Goal: Information Seeking & Learning: Learn about a topic

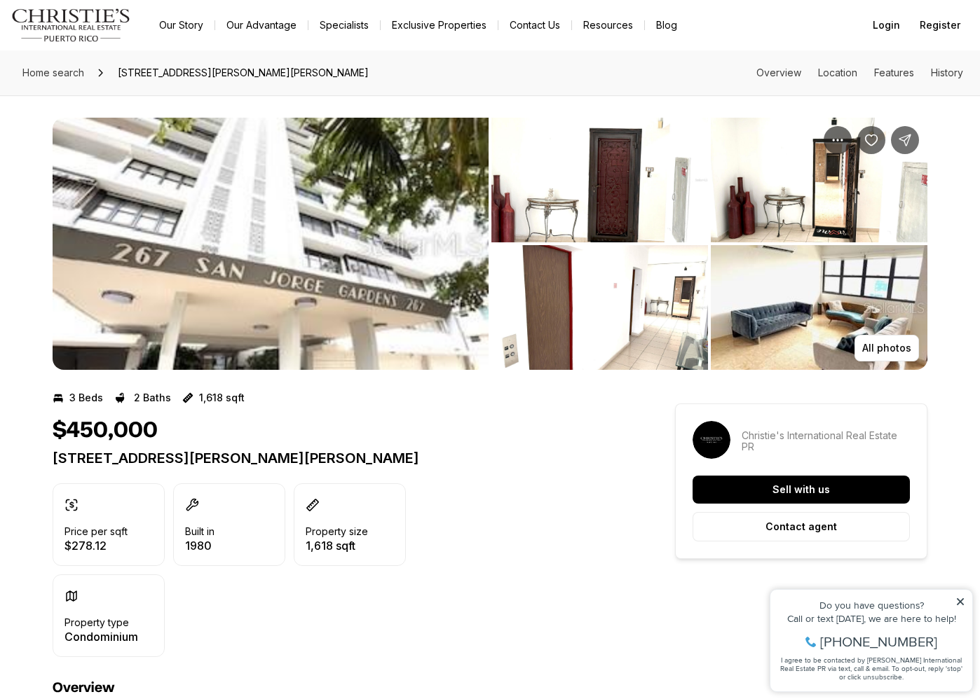
click at [247, 247] on img "View image gallery" at bounding box center [271, 244] width 436 height 252
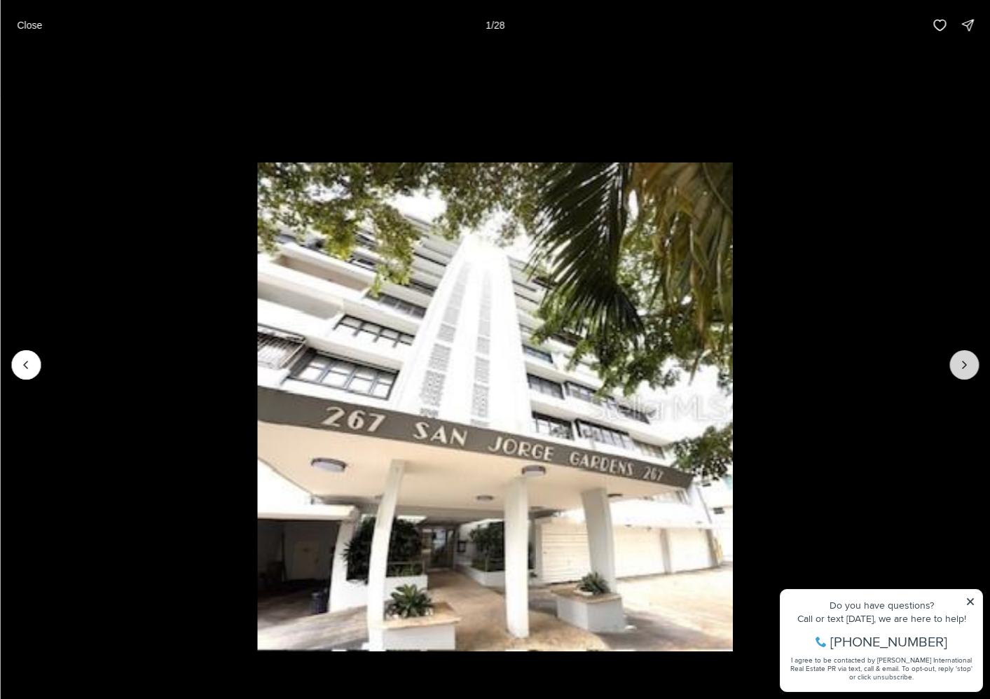
click at [959, 362] on icon "Next slide" at bounding box center [964, 365] width 14 height 14
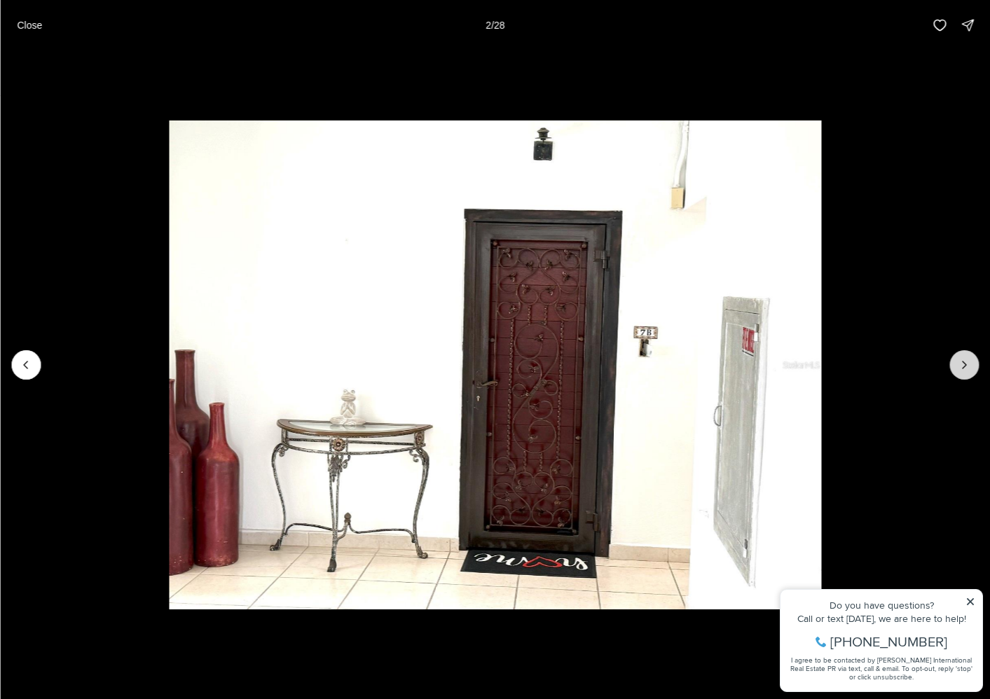
click at [959, 362] on icon "Next slide" at bounding box center [964, 365] width 14 height 14
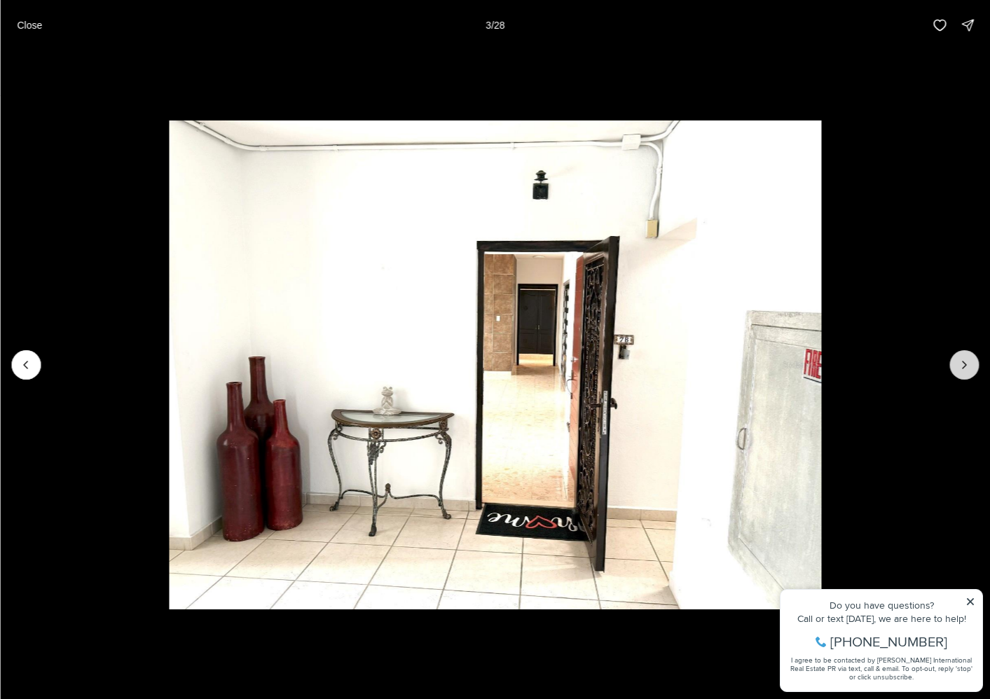
click at [959, 362] on icon "Next slide" at bounding box center [964, 365] width 14 height 14
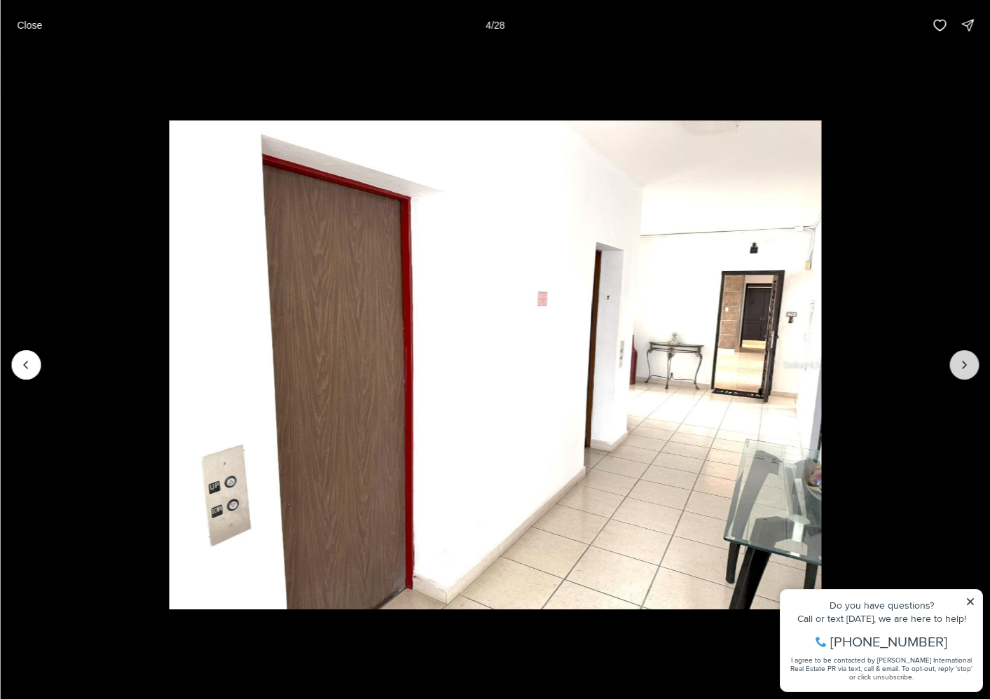
click at [959, 362] on icon "Next slide" at bounding box center [964, 365] width 14 height 14
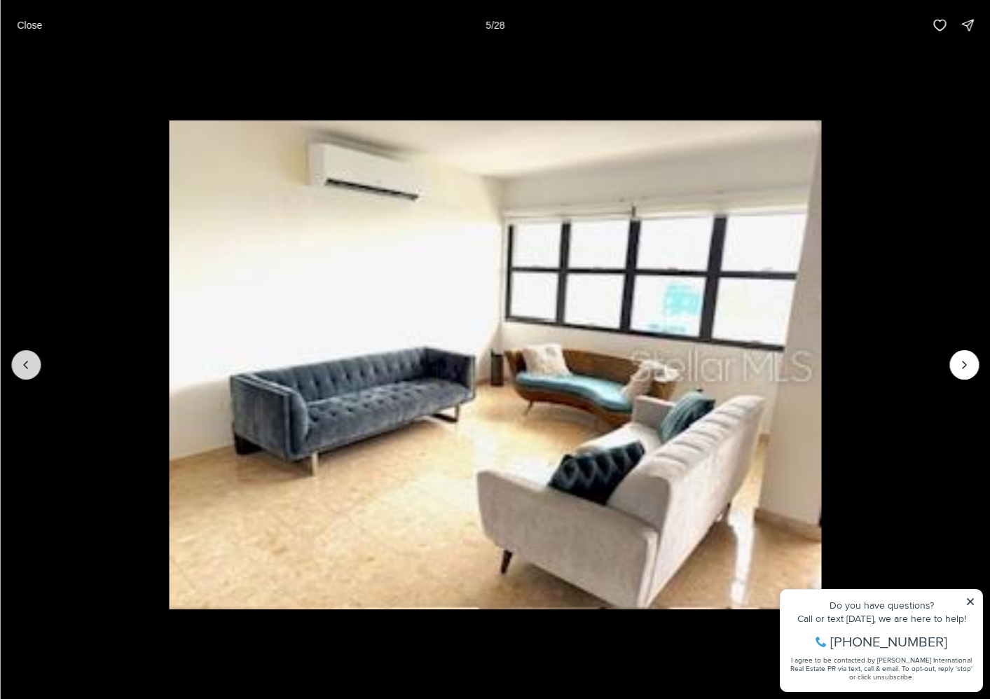
click at [33, 374] on button "Previous slide" at bounding box center [25, 364] width 29 height 29
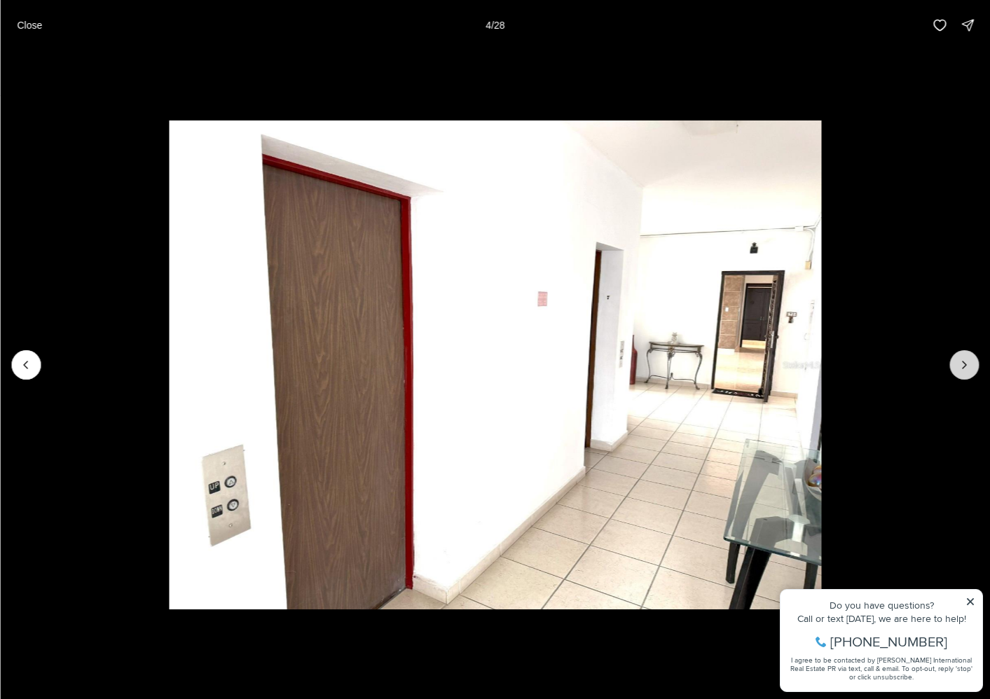
click at [966, 365] on icon "Next slide" at bounding box center [965, 365] width 4 height 7
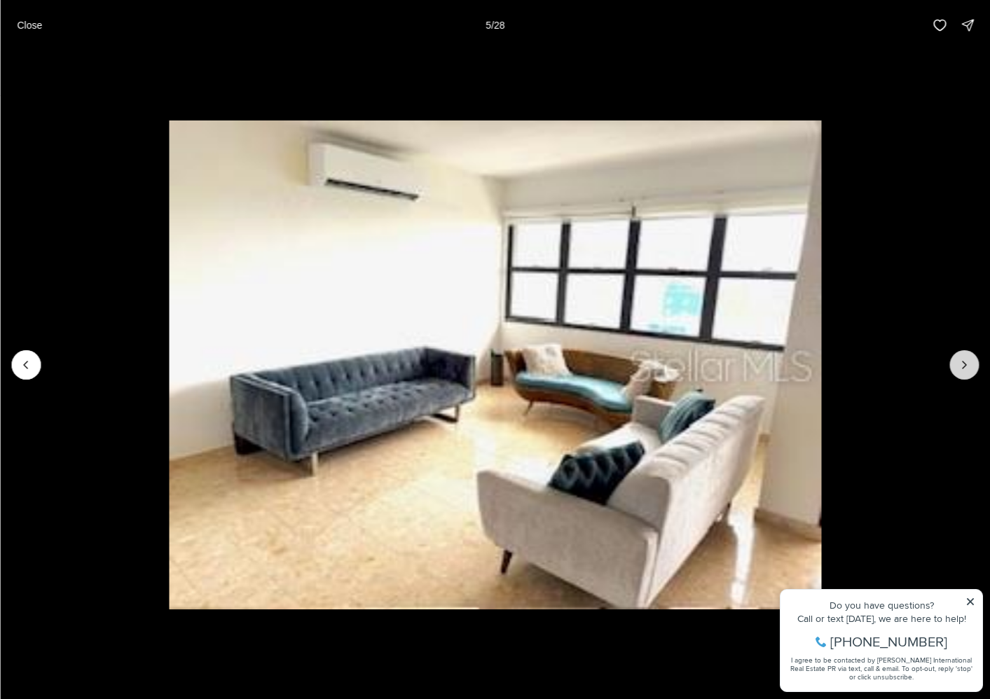
click at [966, 365] on icon "Next slide" at bounding box center [965, 365] width 4 height 7
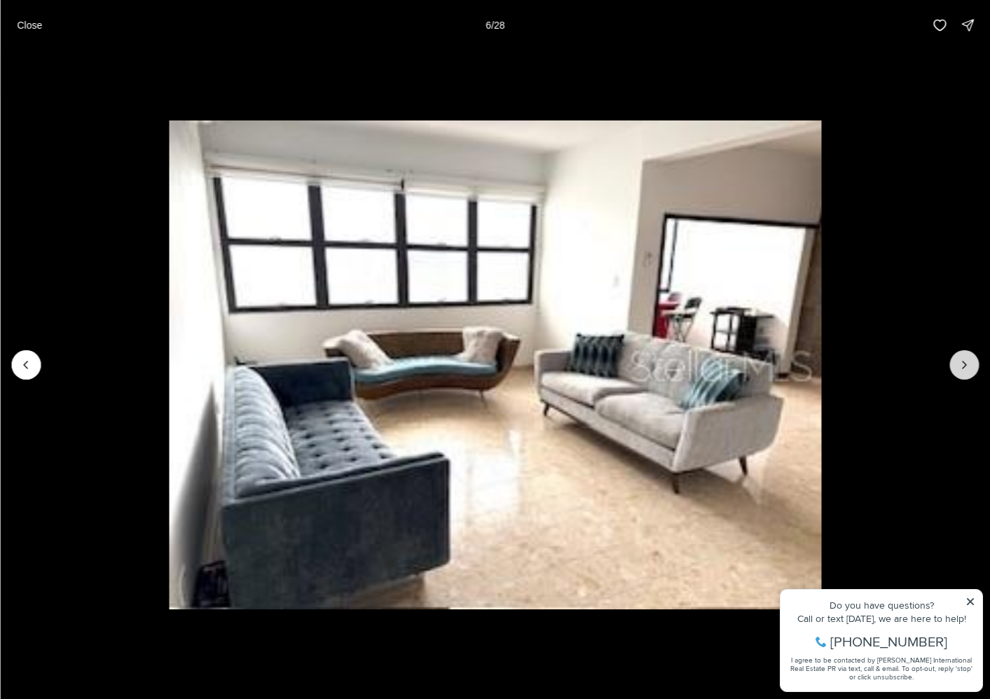
click at [966, 365] on icon "Next slide" at bounding box center [965, 365] width 4 height 7
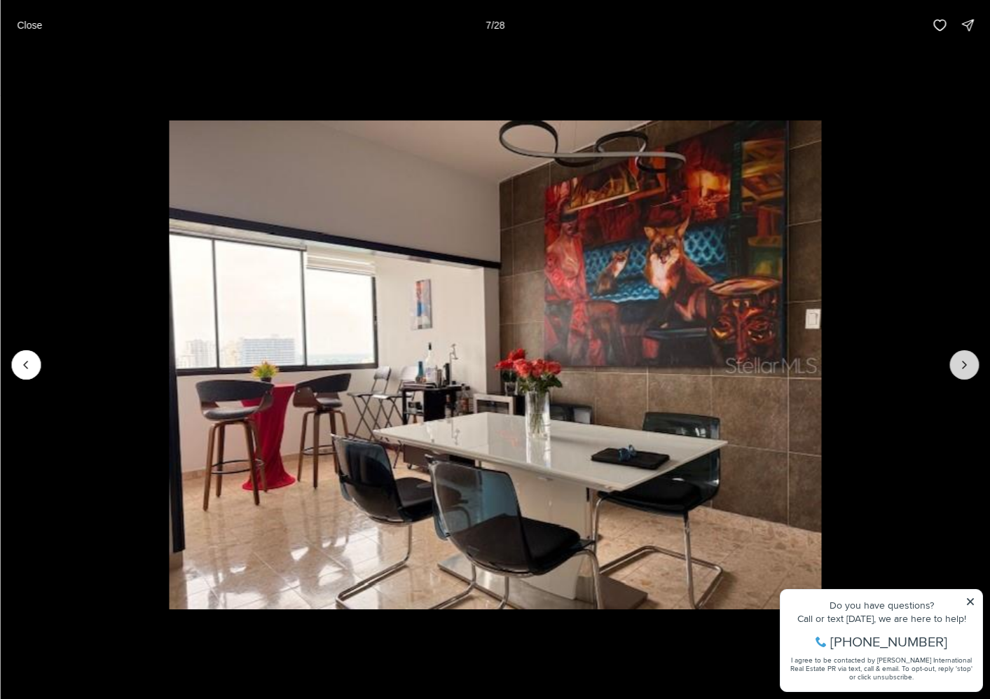
click at [966, 365] on icon "Next slide" at bounding box center [965, 365] width 4 height 7
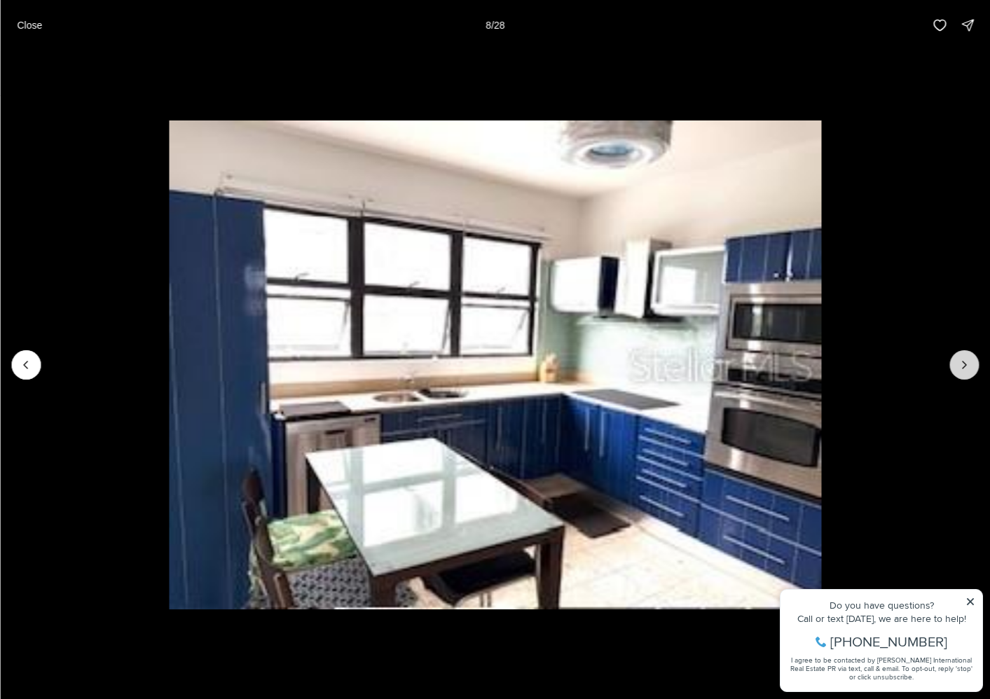
click at [966, 365] on icon "Next slide" at bounding box center [965, 365] width 4 height 7
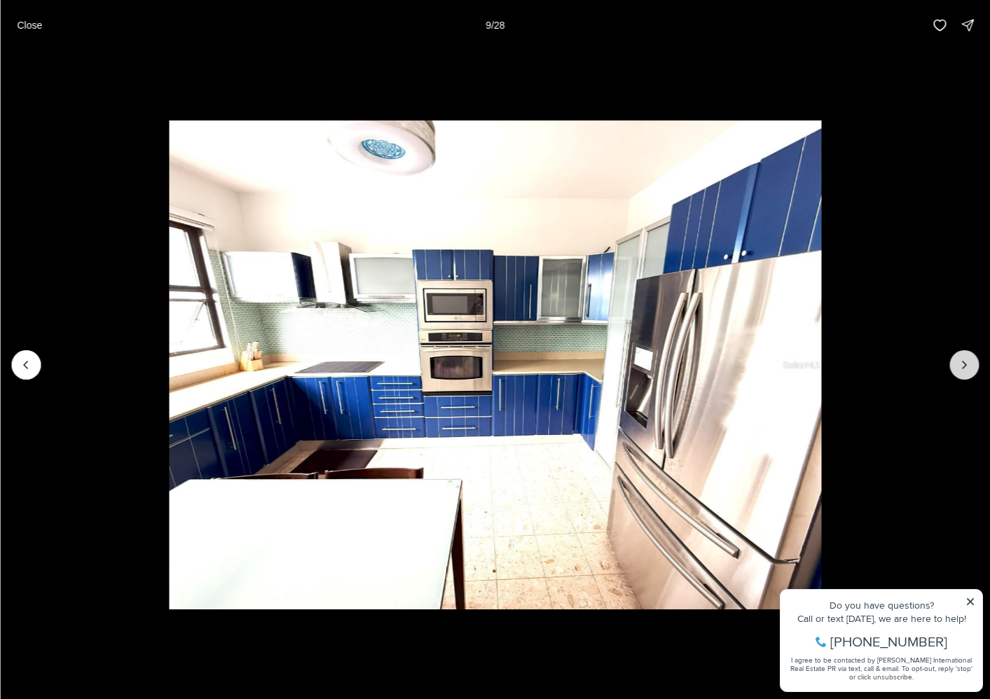
click at [966, 365] on icon "Next slide" at bounding box center [965, 365] width 4 height 7
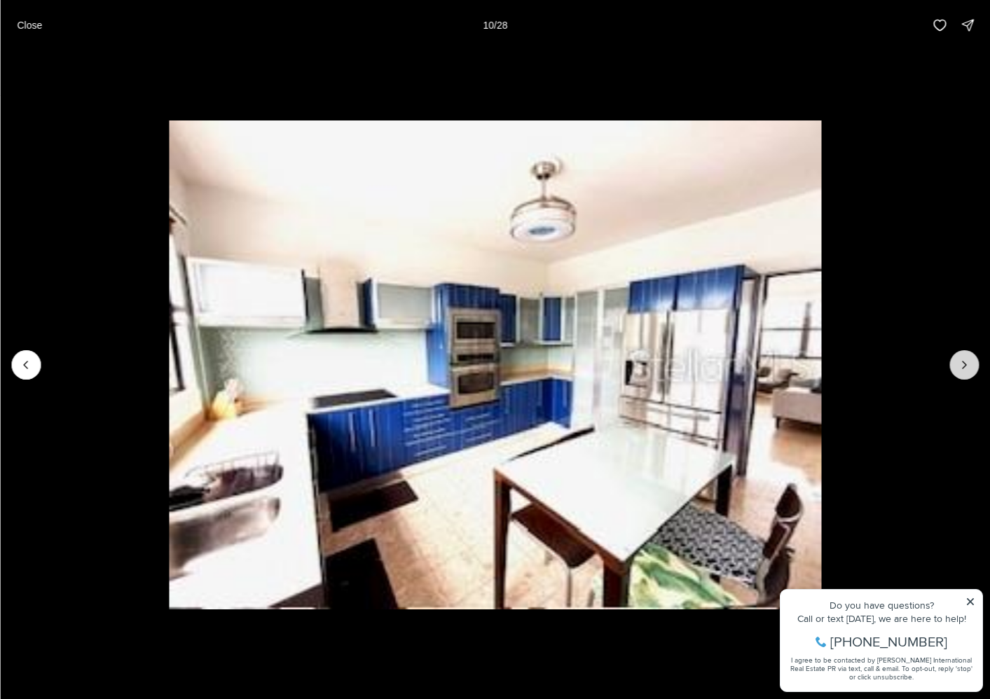
click at [966, 365] on icon "Next slide" at bounding box center [965, 365] width 4 height 7
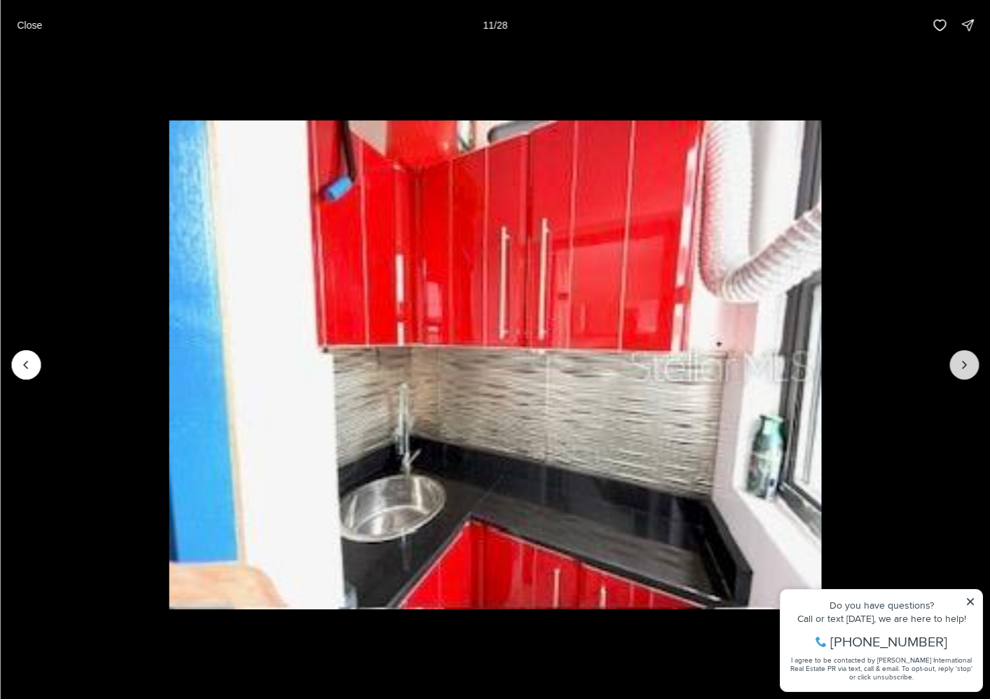
click at [966, 365] on icon "Next slide" at bounding box center [965, 365] width 4 height 7
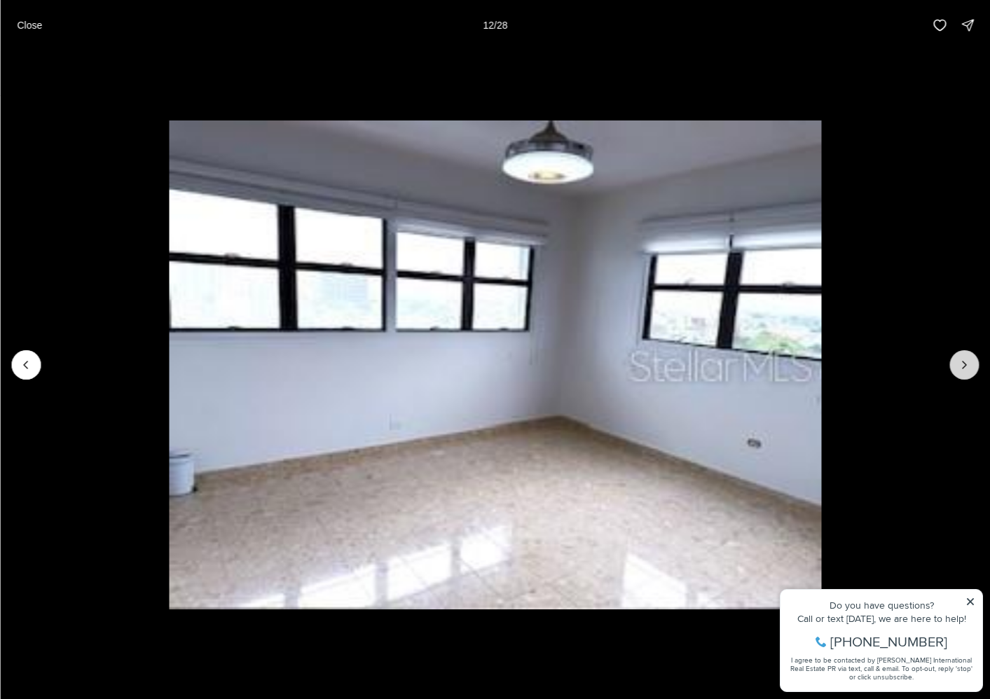
click at [966, 365] on icon "Next slide" at bounding box center [965, 365] width 4 height 7
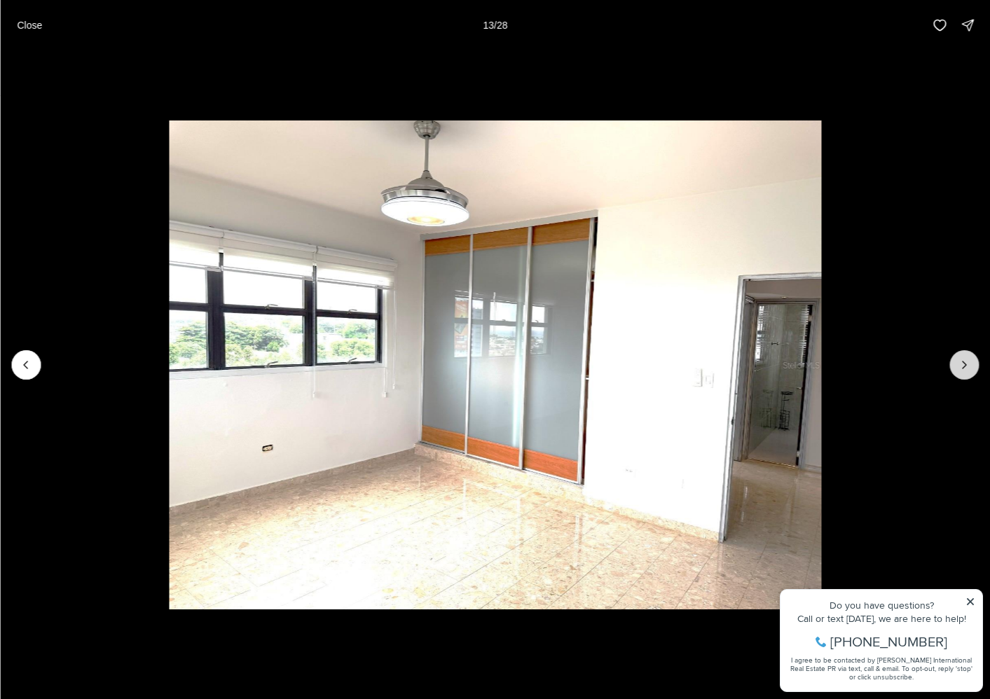
click at [966, 365] on icon "Next slide" at bounding box center [965, 365] width 4 height 7
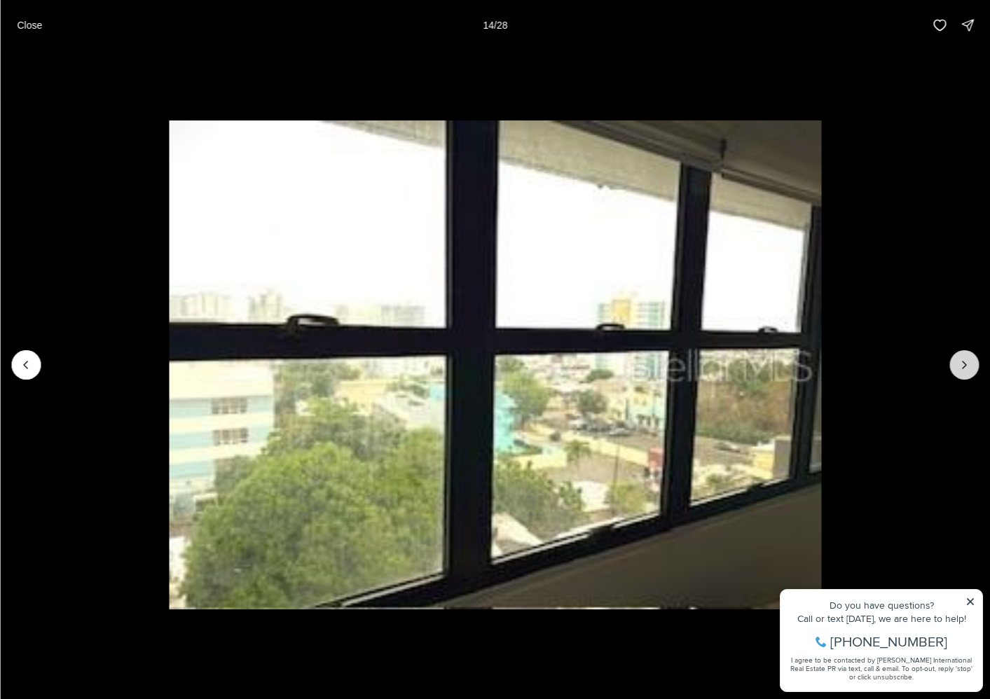
click at [966, 365] on icon "Next slide" at bounding box center [965, 365] width 4 height 7
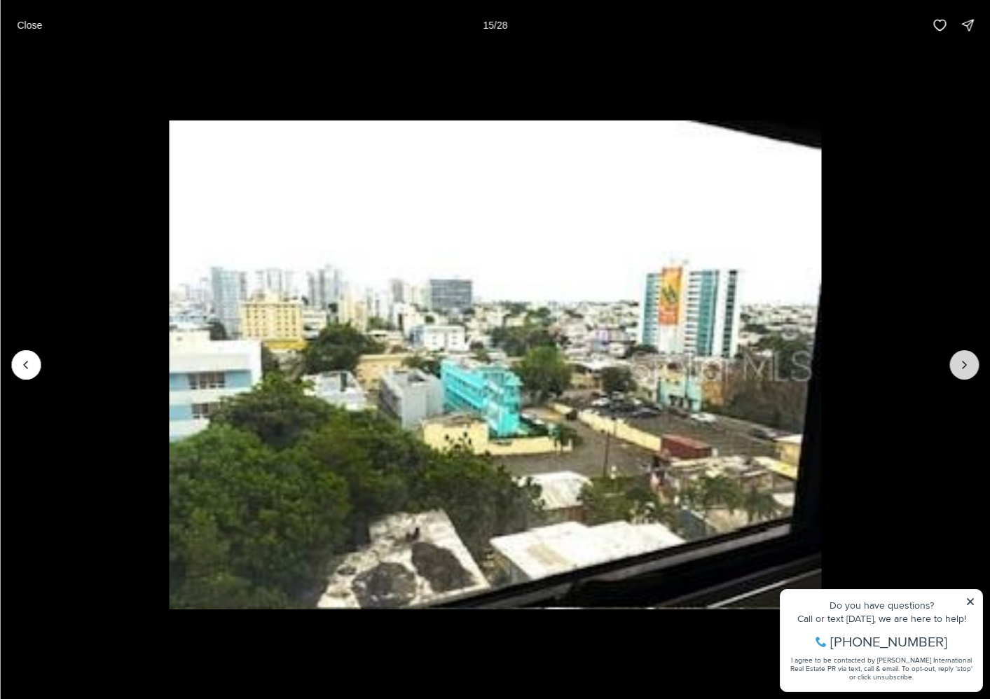
click at [966, 365] on icon "Next slide" at bounding box center [965, 365] width 4 height 7
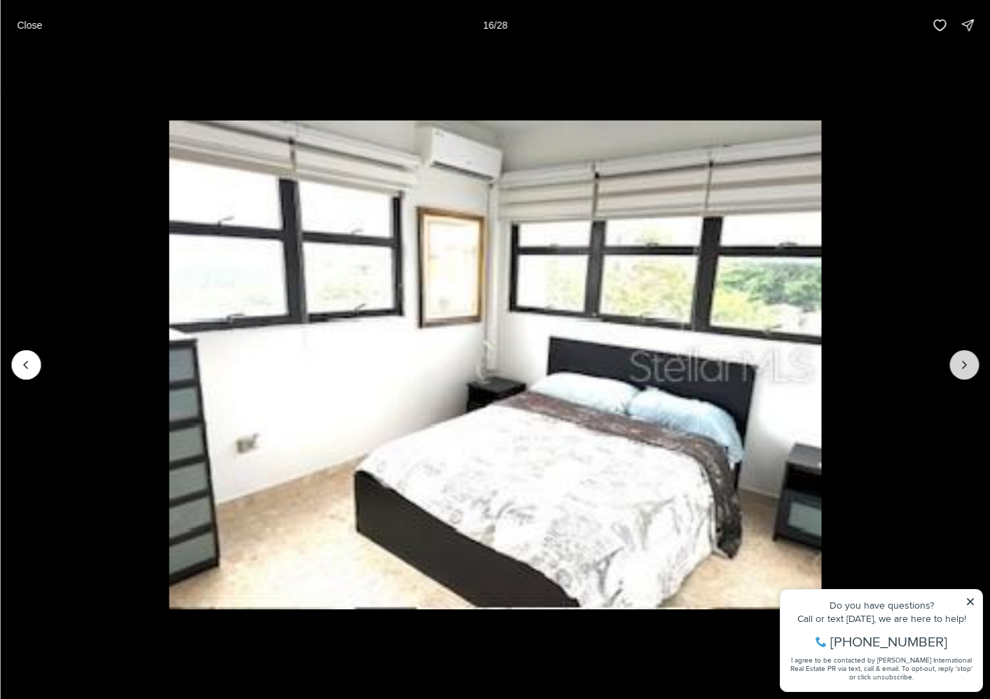
click at [966, 365] on icon "Next slide" at bounding box center [965, 365] width 4 height 7
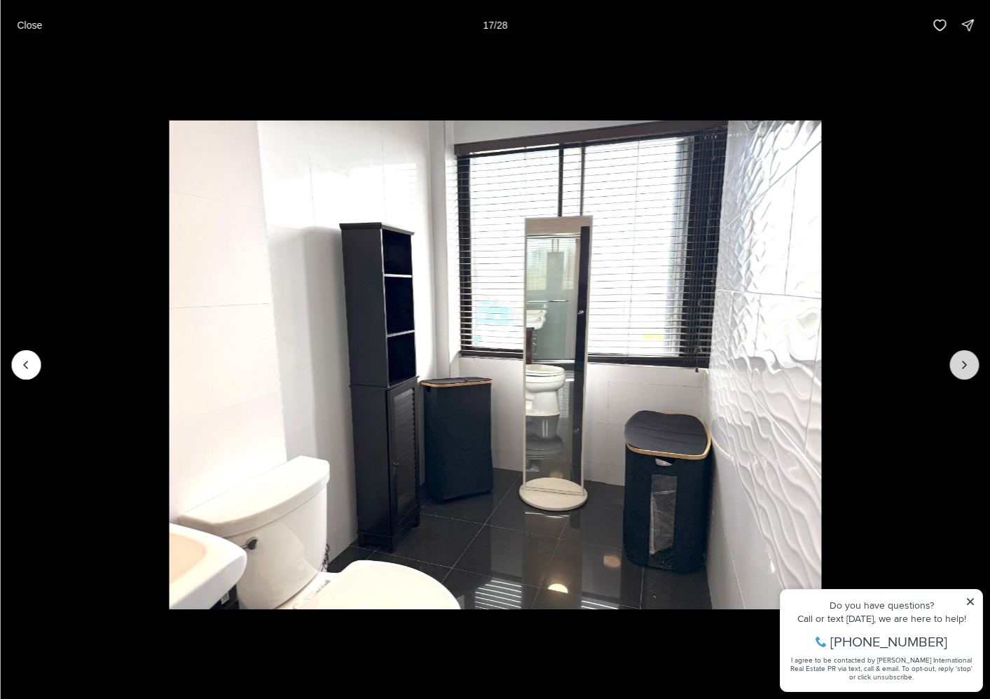
click at [966, 365] on icon "Next slide" at bounding box center [965, 365] width 4 height 7
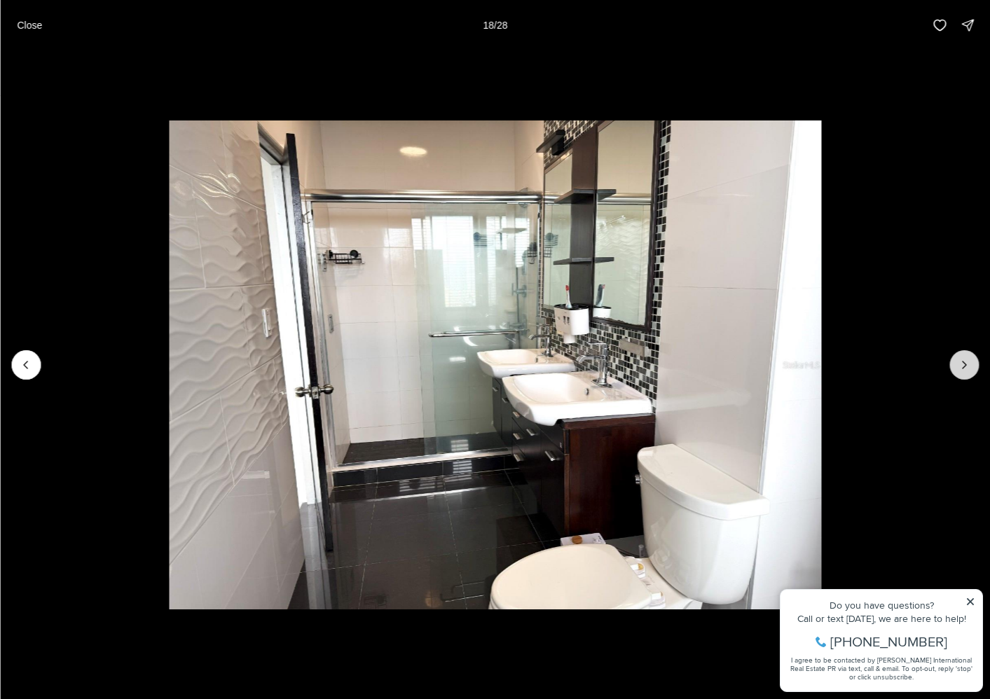
click at [966, 365] on icon "Next slide" at bounding box center [965, 365] width 4 height 7
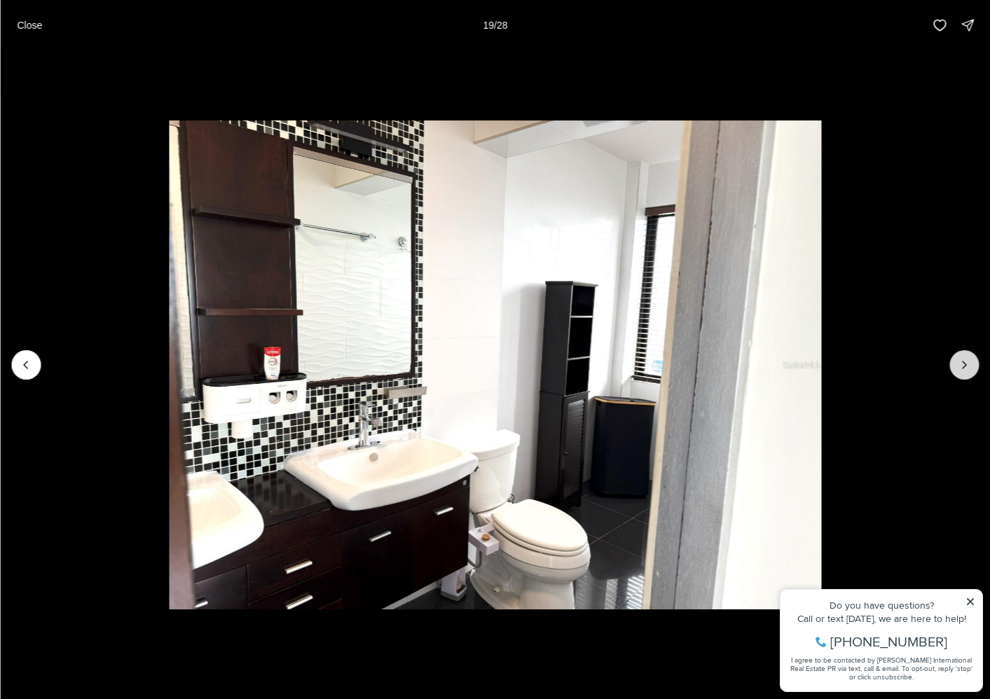
click at [966, 365] on icon "Next slide" at bounding box center [965, 365] width 4 height 7
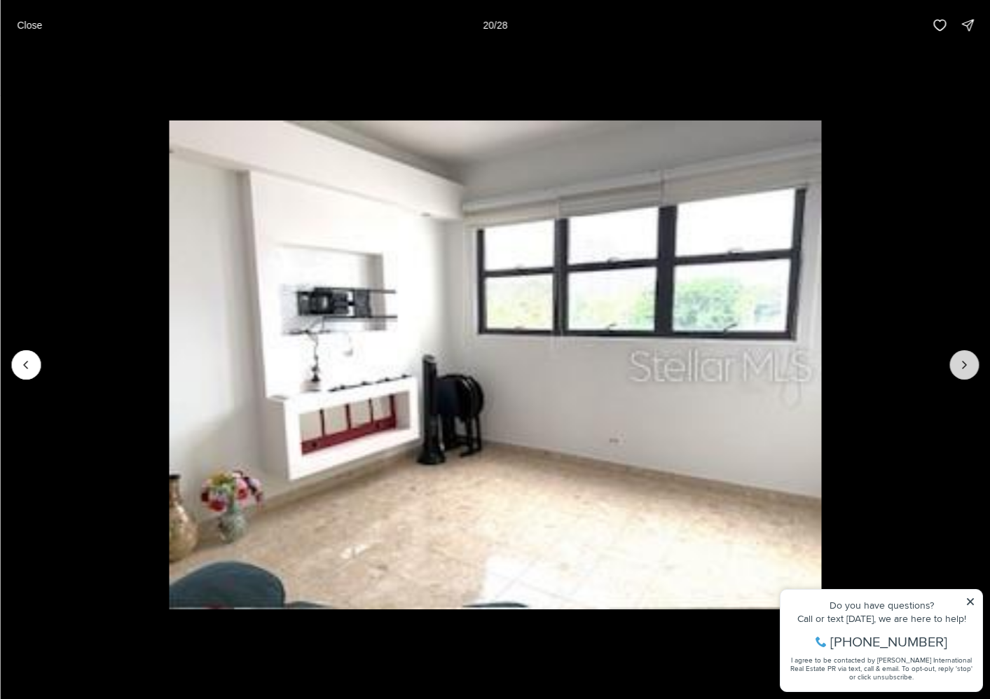
click at [966, 365] on icon "Next slide" at bounding box center [965, 365] width 4 height 7
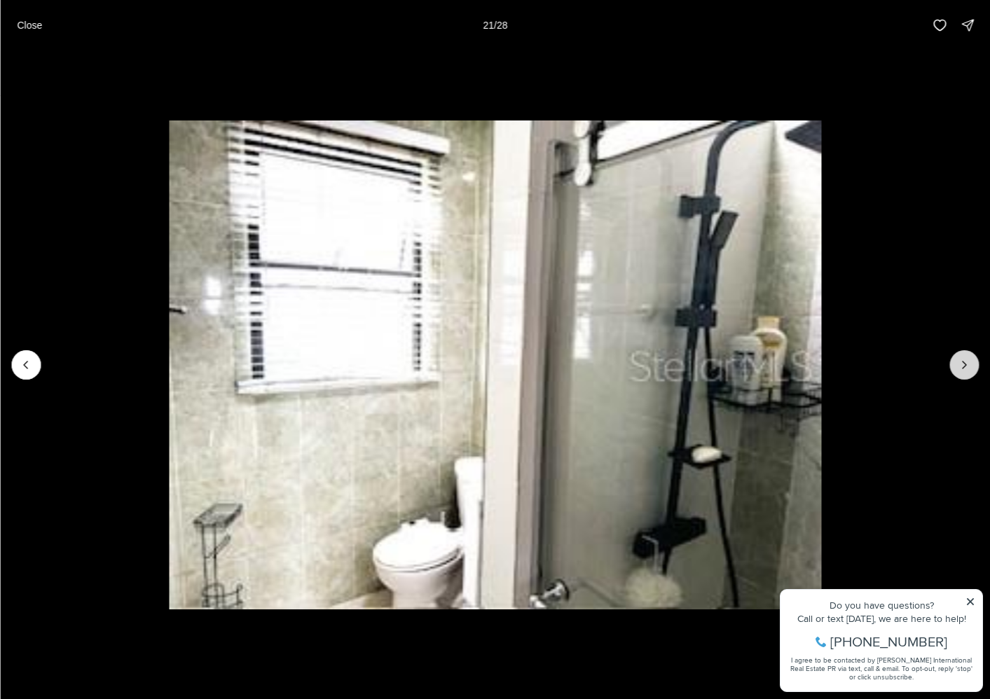
click at [966, 365] on icon "Next slide" at bounding box center [965, 365] width 4 height 7
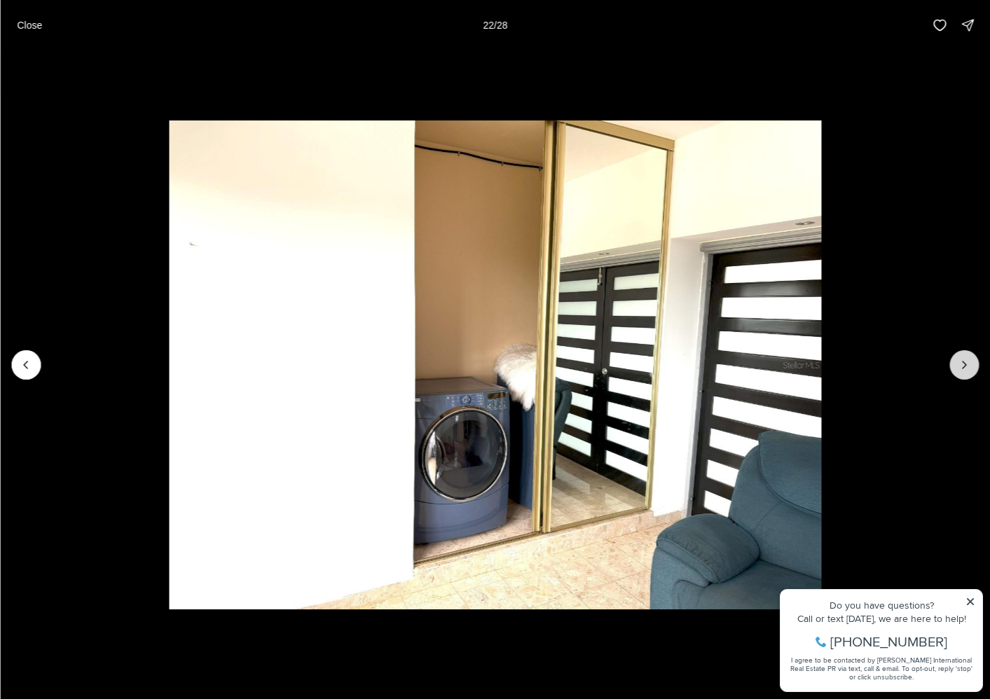
click at [959, 369] on icon "Next slide" at bounding box center [964, 365] width 14 height 14
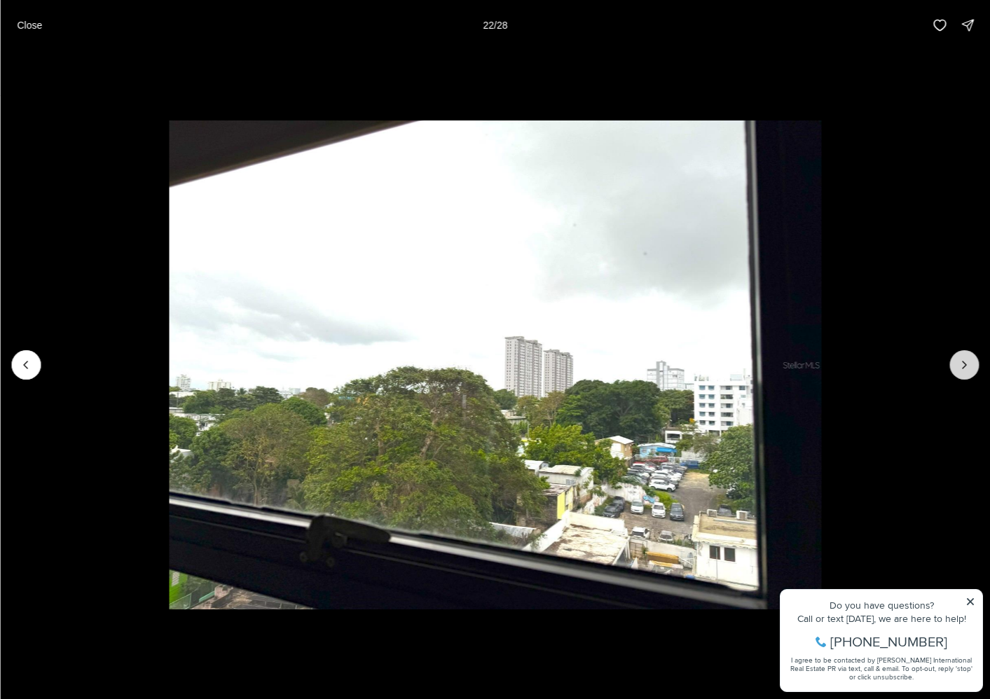
click at [959, 369] on icon "Next slide" at bounding box center [964, 365] width 14 height 14
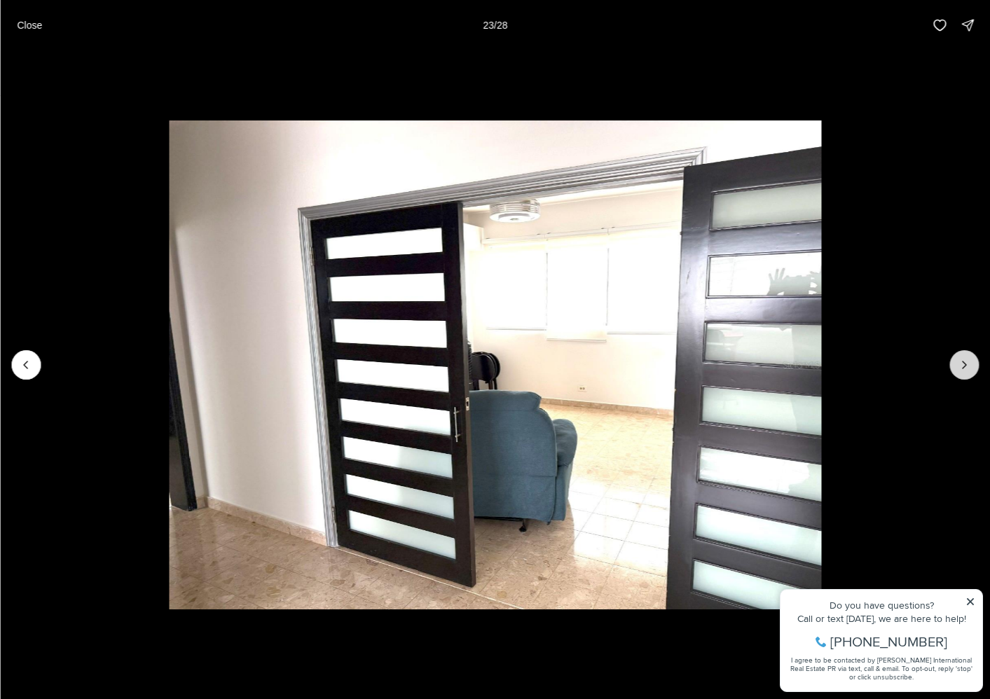
click at [959, 369] on icon "Next slide" at bounding box center [964, 365] width 14 height 14
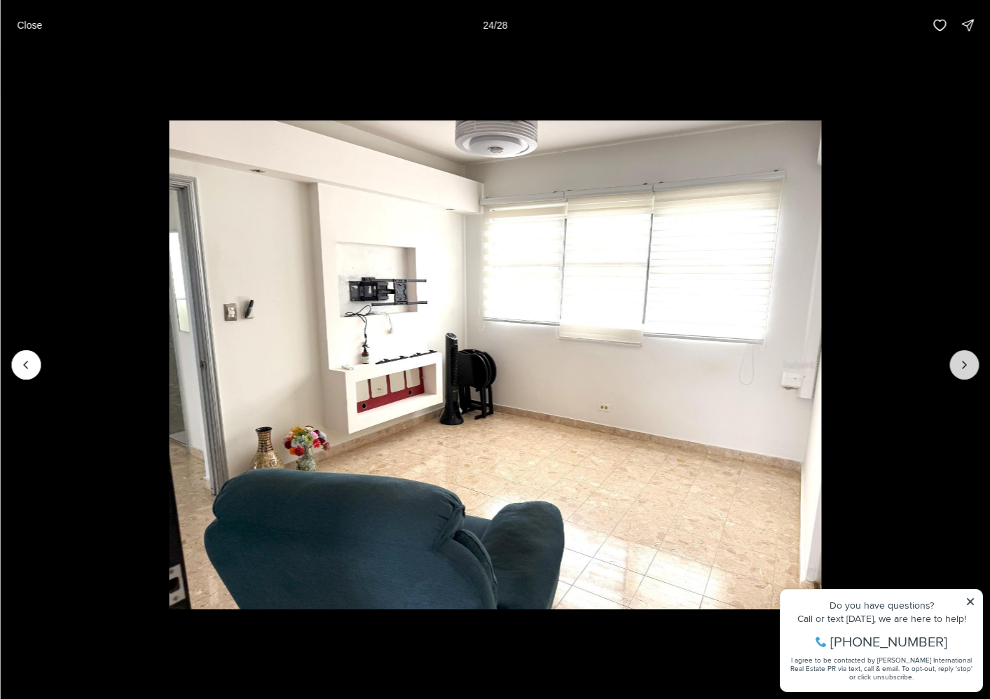
click at [959, 369] on icon "Next slide" at bounding box center [964, 365] width 14 height 14
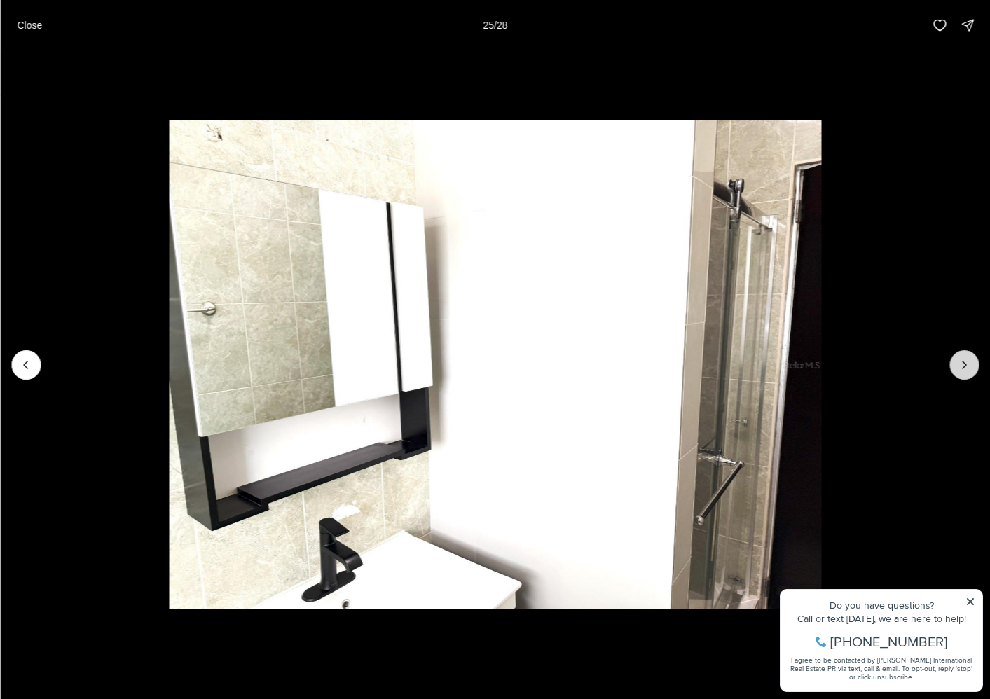
click at [959, 369] on icon "Next slide" at bounding box center [964, 365] width 14 height 14
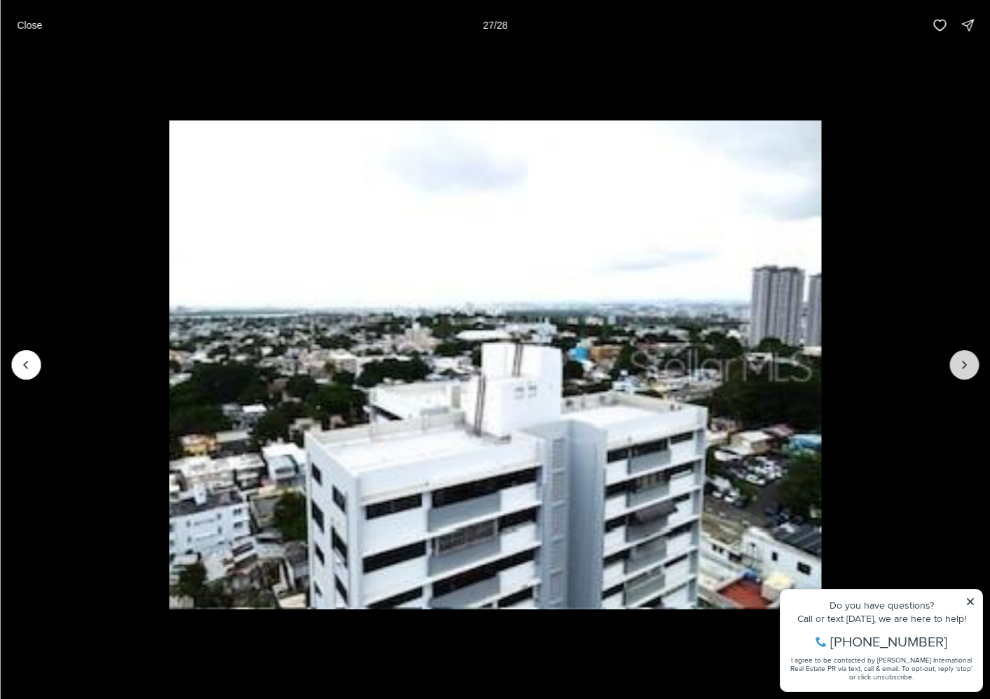
click at [959, 369] on icon "Next slide" at bounding box center [964, 365] width 14 height 14
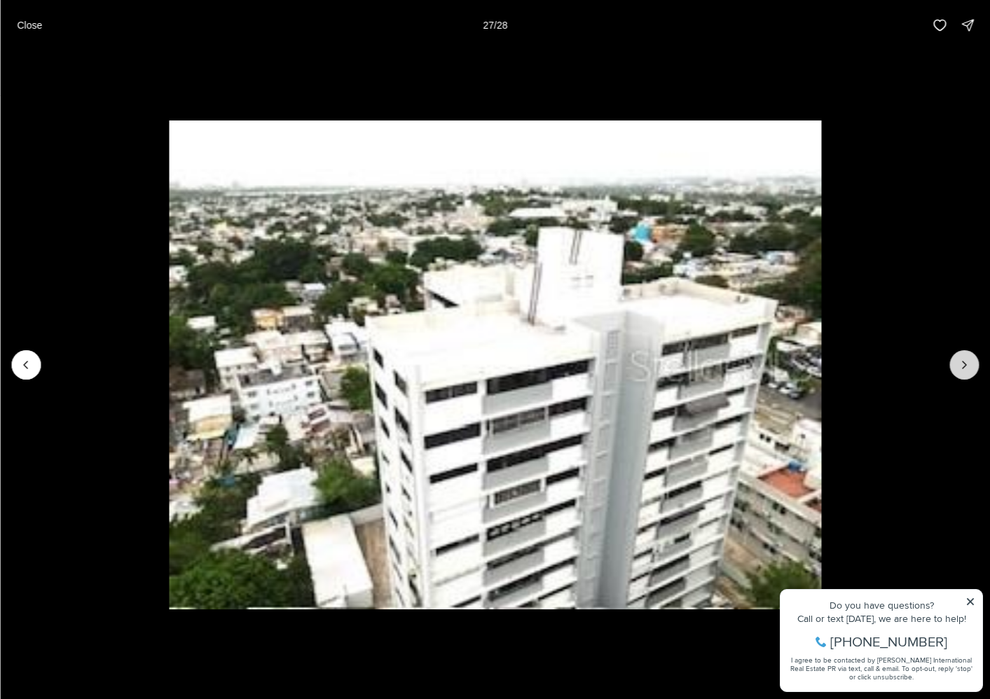
click at [959, 369] on div at bounding box center [964, 364] width 29 height 29
click at [964, 368] on div at bounding box center [964, 364] width 29 height 29
click at [21, 25] on p "Close" at bounding box center [29, 25] width 25 height 11
